Goal: Browse casually: Explore the website without a specific task or goal

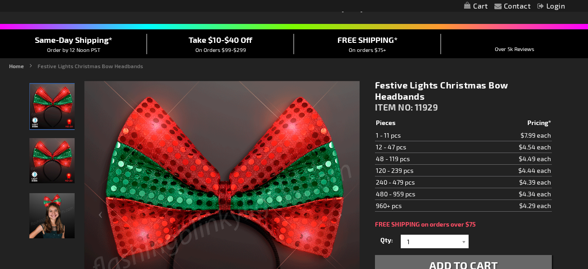
scroll to position [111, 0]
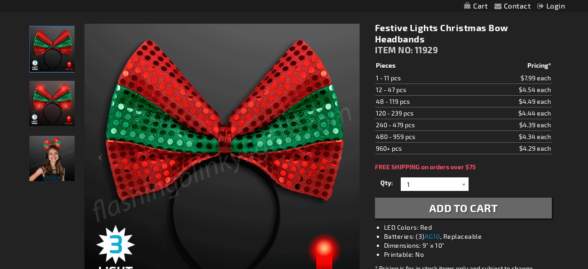
click at [38, 112] on img "Light Up Red & Green Christmas LED Headband" at bounding box center [51, 103] width 45 height 45
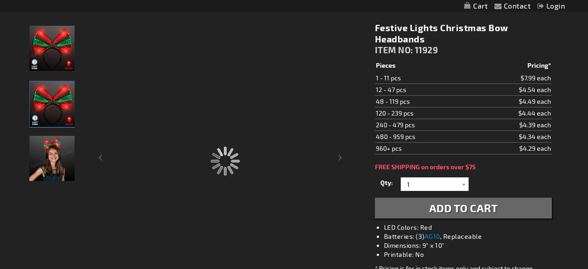
scroll to position [165, 0]
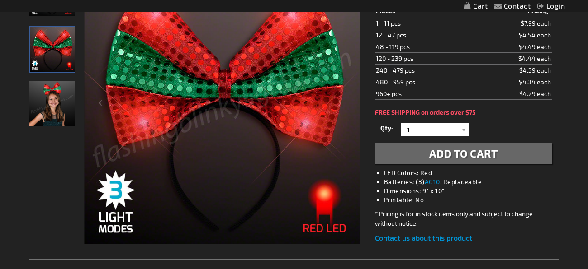
click at [60, 108] on img "Girl wearing Light Up Red & Green Christmas LED Headband" at bounding box center [51, 103] width 45 height 45
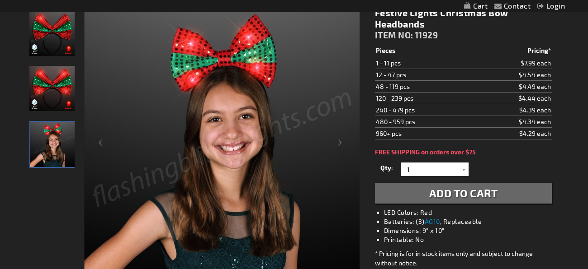
scroll to position [110, 0]
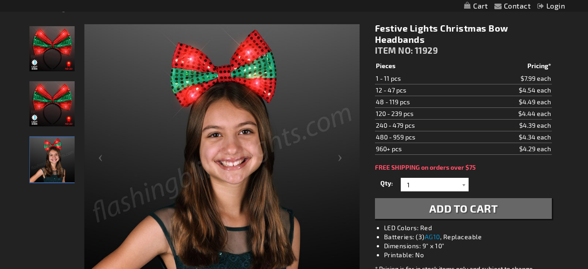
click at [53, 62] on img "Light Up Red & Green Christmas LED Headband" at bounding box center [51, 48] width 45 height 45
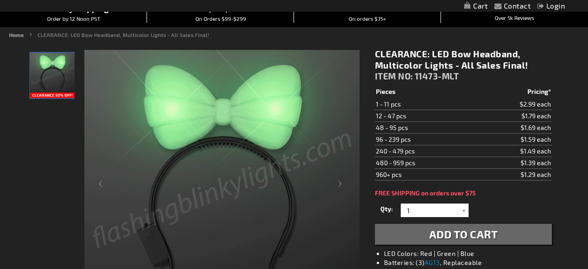
scroll to position [100, 0]
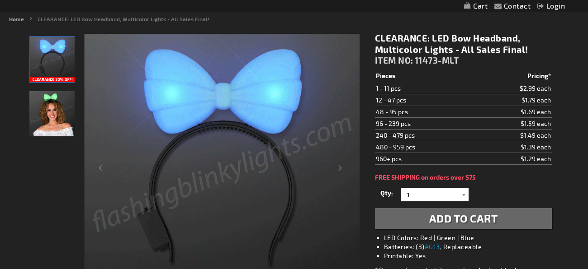
click at [43, 104] on img "CLEARANCE: LED Bow Headband, Multicolor Lights - All Sales Final!" at bounding box center [51, 113] width 45 height 45
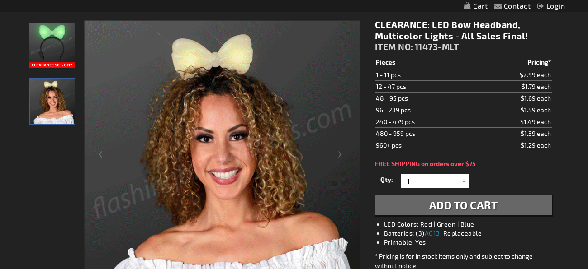
scroll to position [118, 0]
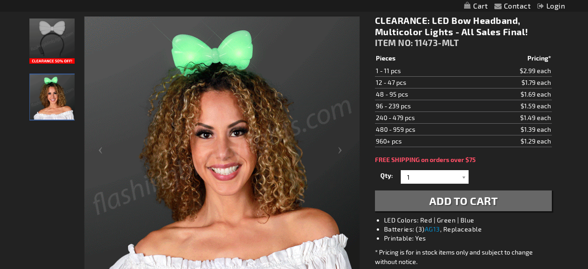
click at [47, 32] on img "CLEARANCE: LED Bow Headband, Multicolor Lights - All Sales Final!" at bounding box center [51, 41] width 45 height 45
